Goal: Task Accomplishment & Management: Complete application form

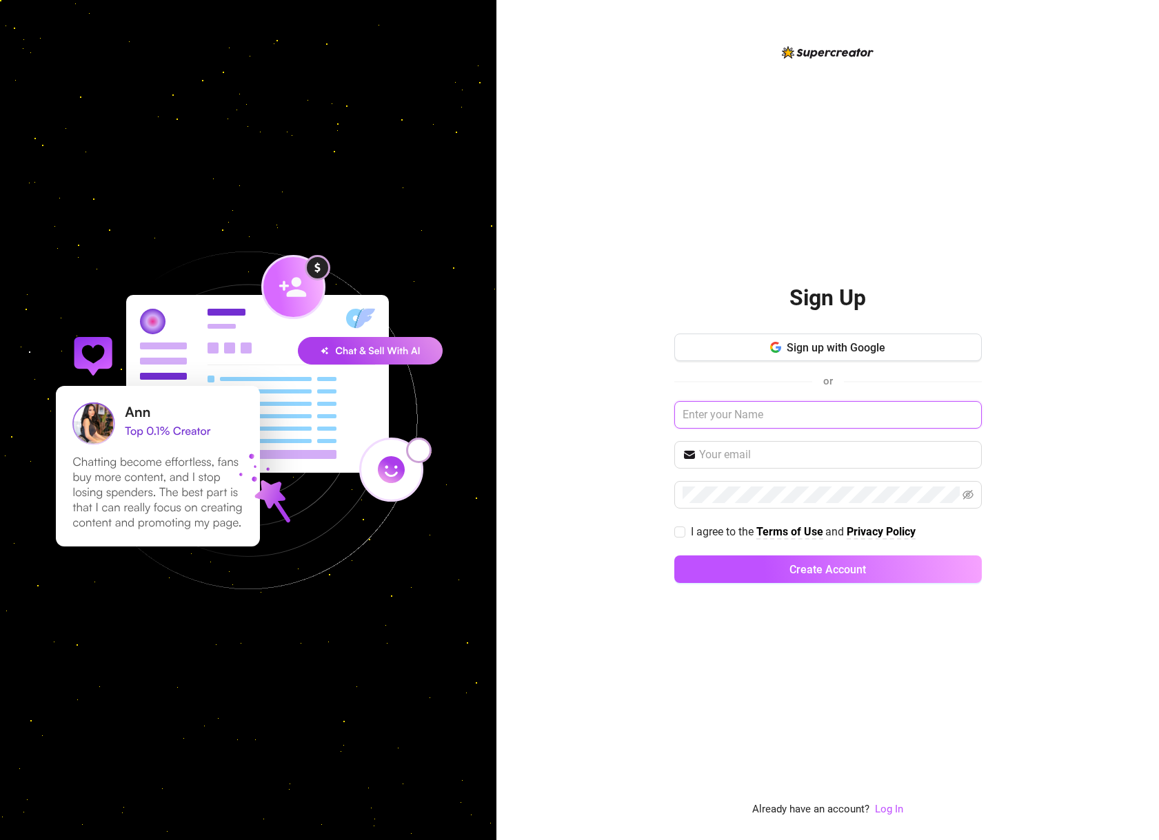
click at [725, 420] on input "text" at bounding box center [827, 415] width 307 height 28
type input "tester"
click at [817, 449] on input "text" at bounding box center [836, 455] width 274 height 17
type input "[EMAIL_ADDRESS][DOMAIN_NAME]"
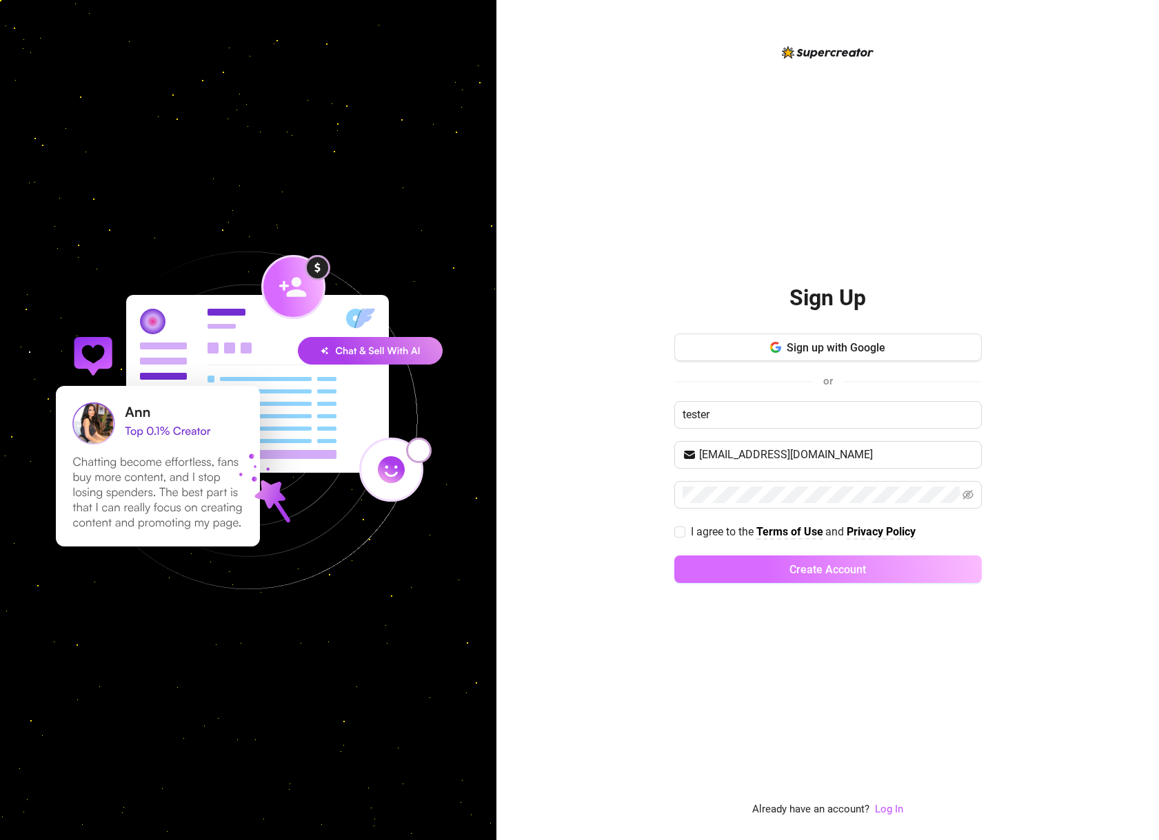
drag, startPoint x: 682, startPoint y: 532, endPoint x: 721, endPoint y: 560, distance: 48.0
click at [683, 532] on input "I agree to the Terms of Use and Privacy Policy" at bounding box center [679, 532] width 10 height 10
checkbox input "true"
click at [731, 566] on button "Create Account" at bounding box center [827, 570] width 307 height 28
